Goal: Understand process/instructions: Learn how to perform a task or action

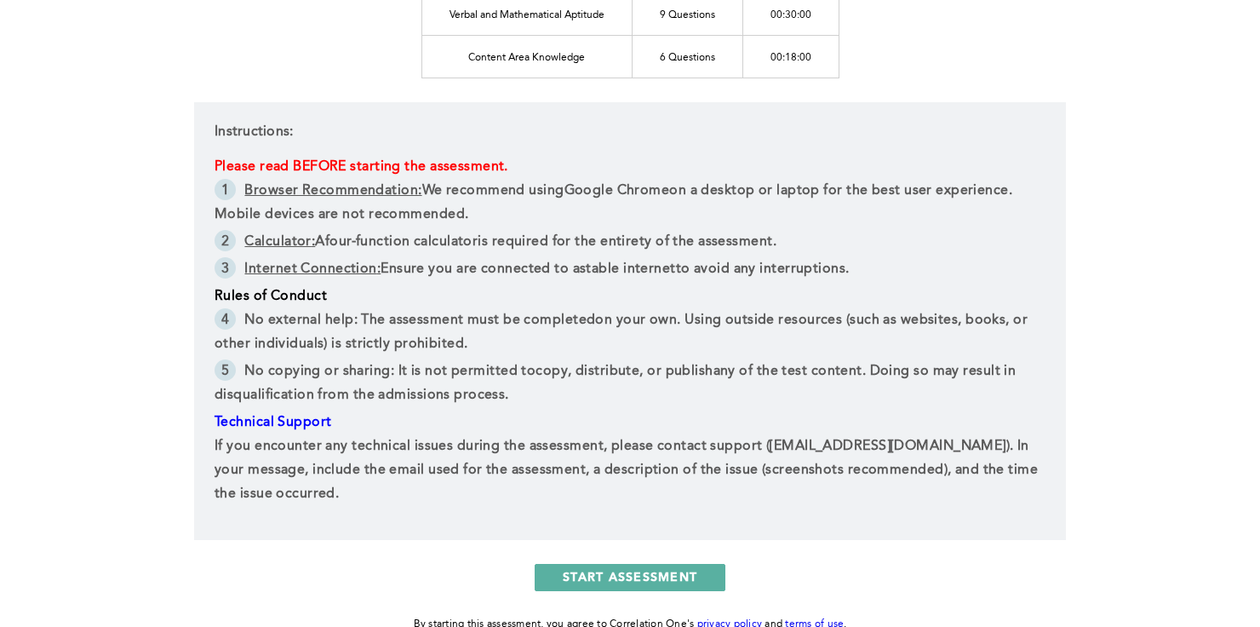
scroll to position [332, 0]
drag, startPoint x: 246, startPoint y: 314, endPoint x: 512, endPoint y: 392, distance: 276.7
click at [513, 393] on ul "No external help : The assessment must be completed on your own . Using outside…" at bounding box center [630, 358] width 831 height 102
click at [418, 371] on li "No copying or sharing : It is not permitted to copy, distribute, or publish any…" at bounding box center [630, 383] width 831 height 51
drag, startPoint x: 246, startPoint y: 366, endPoint x: 510, endPoint y: 385, distance: 264.6
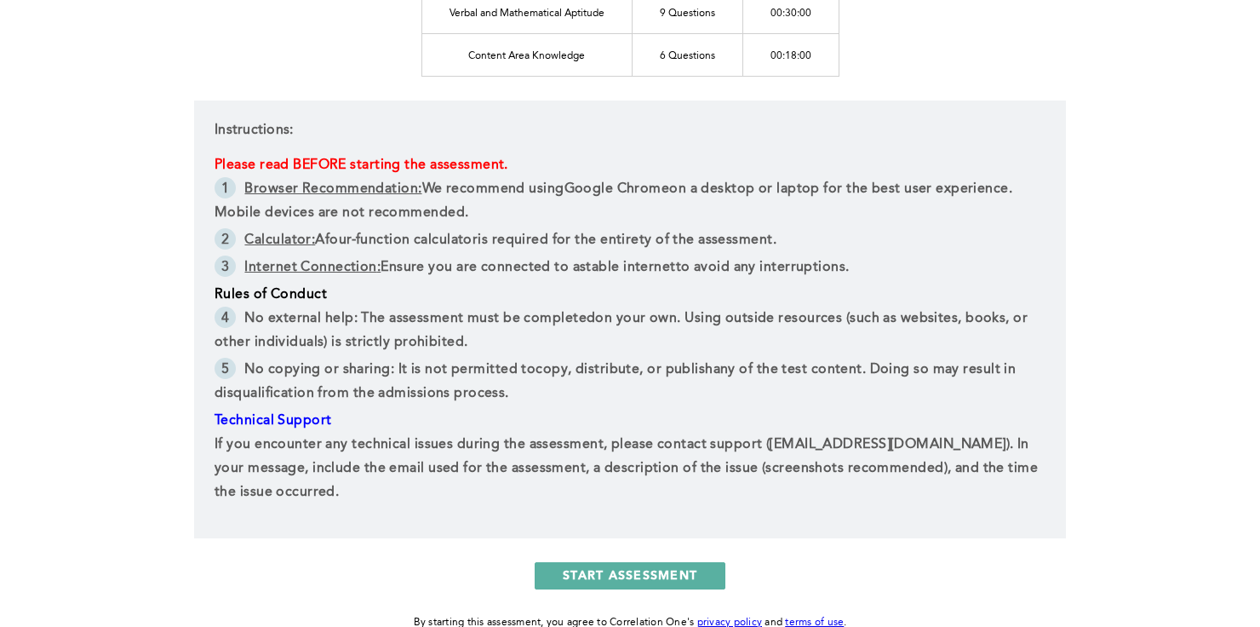
click at [511, 386] on li "No copying or sharing : It is not permitted to copy, distribute, or publish any…" at bounding box center [630, 383] width 831 height 51
click at [500, 401] on div at bounding box center [500, 401] width 0 height 0
click at [572, 419] on p "Technical Support ﻿" at bounding box center [630, 421] width 831 height 24
drag, startPoint x: 215, startPoint y: 442, endPoint x: 312, endPoint y: 506, distance: 116.2
click at [312, 506] on div "Instructions: Please read BEFORE starting the assessment. Browser Recommendatio…" at bounding box center [630, 319] width 872 height 438
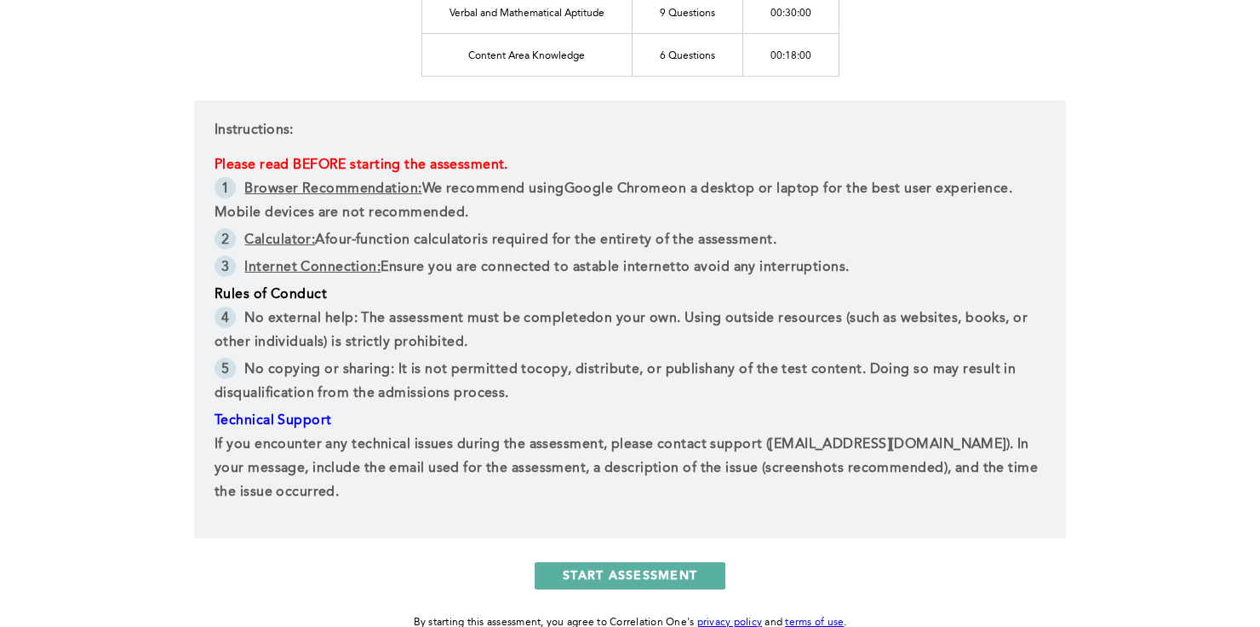
click at [340, 510] on div "Instructions: Please read BEFORE starting the assessment. Browser Recommendatio…" at bounding box center [630, 319] width 872 height 438
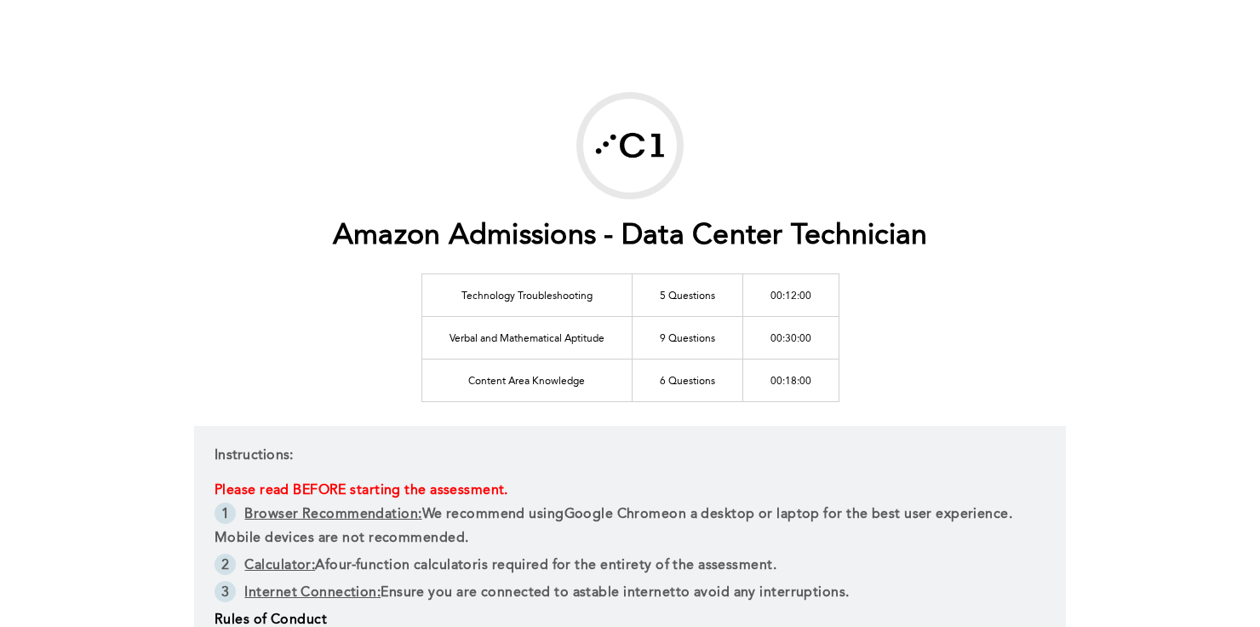
scroll to position [0, 0]
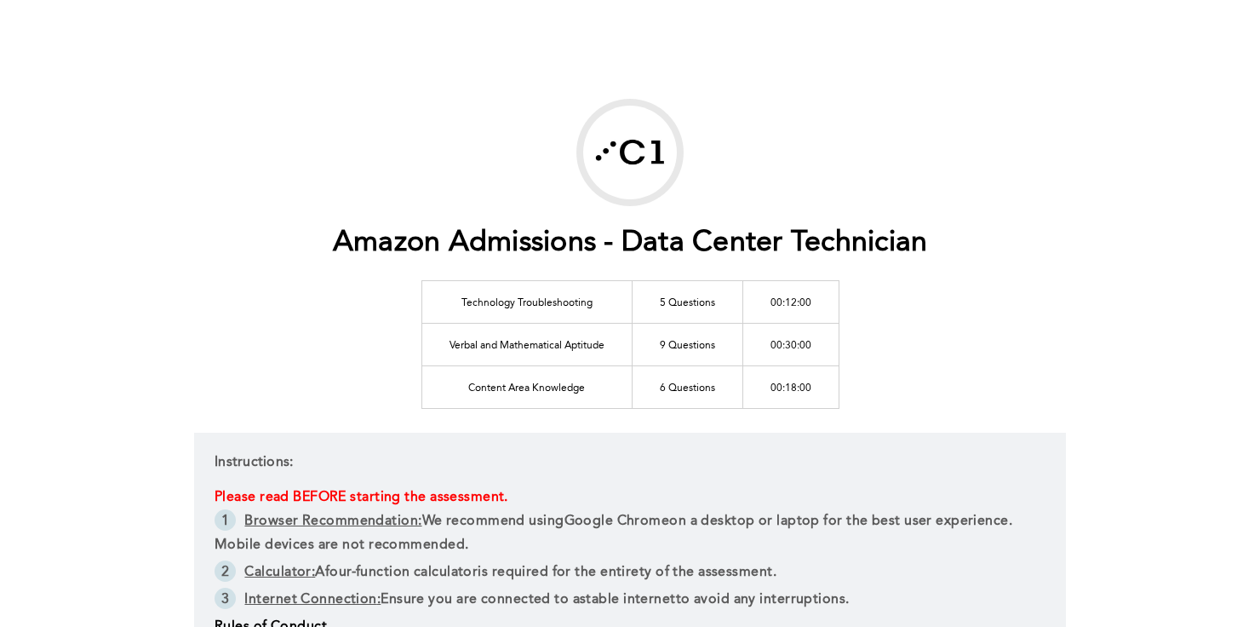
click at [546, 303] on td "Technology Troubleshooting" at bounding box center [526, 301] width 210 height 43
